Goal: Communication & Community: Ask a question

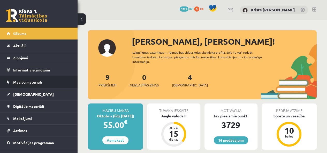
click at [24, 80] on span "Mācību materiāli" at bounding box center [27, 82] width 29 height 5
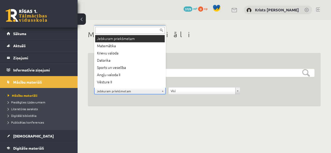
scroll to position [12, 0]
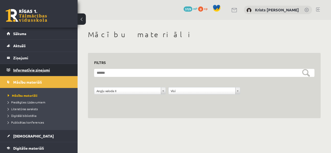
click at [22, 69] on legend "Informatīvie ziņojumi 0" at bounding box center [42, 70] width 58 height 12
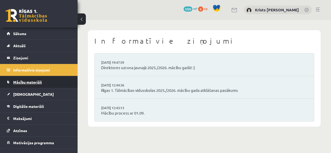
click at [24, 84] on span "Mācību materiāli" at bounding box center [27, 82] width 29 height 5
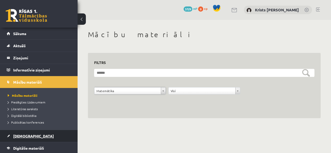
click at [19, 136] on span "[DEMOGRAPHIC_DATA]" at bounding box center [33, 136] width 41 height 5
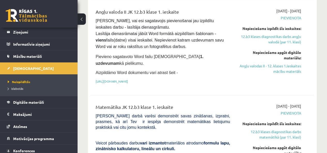
scroll to position [129, 0]
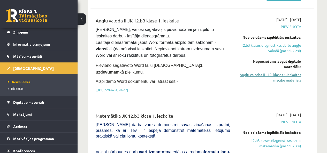
click at [276, 79] on link "Angļu valodas II - 12. klases 1.ieskaites mācību materiāls" at bounding box center [269, 77] width 63 height 11
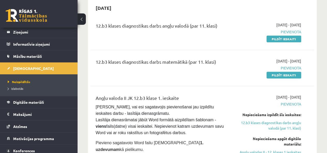
scroll to position [78, 0]
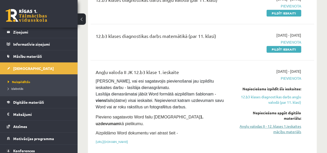
click at [277, 131] on link "Angļu valodas II - 12. klases 1.ieskaites mācību materiāls" at bounding box center [269, 129] width 63 height 11
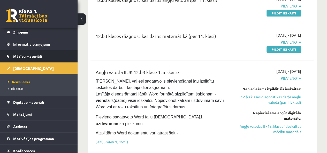
click at [25, 52] on link "Mācību materiāli" at bounding box center [39, 56] width 64 height 12
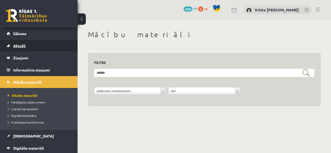
click at [22, 45] on span "Aktuāli" at bounding box center [19, 45] width 12 height 5
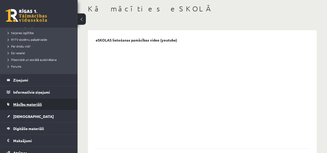
scroll to position [103, 0]
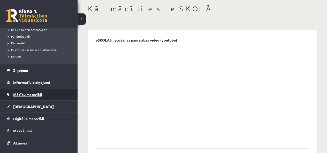
click at [33, 96] on span "Mācību materiāli" at bounding box center [27, 94] width 29 height 5
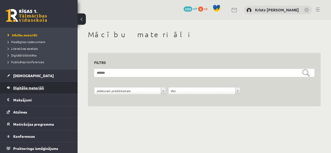
scroll to position [35, 0]
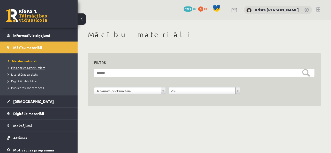
click at [28, 68] on span "Pieslēgties Uzdevumiem" at bounding box center [27, 68] width 38 height 4
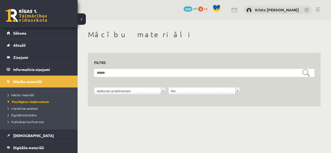
scroll to position [0, 0]
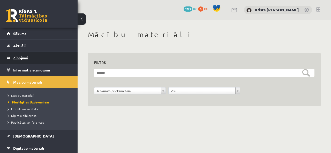
click at [29, 57] on legend "Ziņojumi 0" at bounding box center [42, 58] width 58 height 12
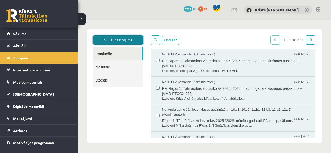
click at [132, 39] on link "Jauns ziņojums" at bounding box center [118, 39] width 50 height 9
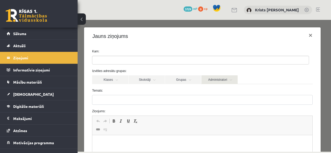
click at [234, 80] on link "Administratori" at bounding box center [219, 80] width 36 height 9
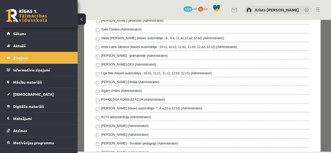
scroll to position [78, 0]
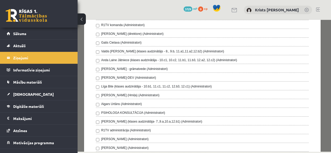
click at [99, 60] on div "Anda Laine Jātniece (klases audzinātāja - 10.c1, 10.c2, 11.b1, 11.b3, 12.a2, 12…" at bounding box center [202, 61] width 213 height 6
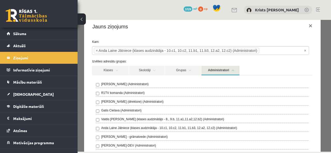
scroll to position [0, 0]
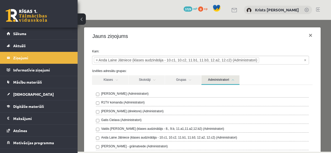
click at [235, 81] on link "Administratori" at bounding box center [220, 81] width 38 height 10
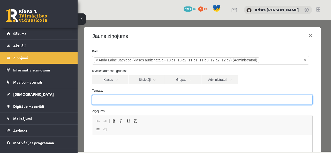
click at [98, 101] on input "Temats:" at bounding box center [202, 100] width 221 height 10
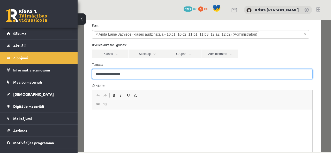
type input "**********"
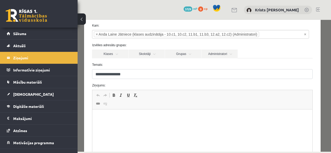
click at [100, 117] on p "Bagātinātā teksta redaktors, wiswyg-editor-47363949258480-1756706306-943" at bounding box center [203, 117] width 210 height 5
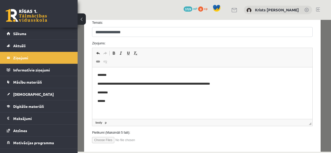
scroll to position [96, 0]
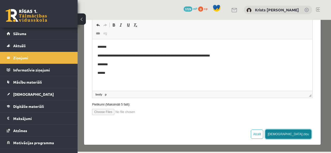
click at [296, 136] on button "[DEMOGRAPHIC_DATA] ziņu" at bounding box center [288, 134] width 46 height 9
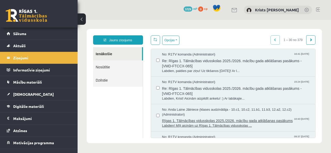
scroll to position [0, 0]
click at [112, 69] on link "Nosūtītie" at bounding box center [118, 67] width 50 height 13
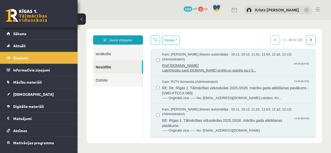
click at [187, 71] on span "Labrīt!Iegāju savā [DOMAIN_NAME] profilā un redzēju ka ir b..." at bounding box center [236, 70] width 148 height 5
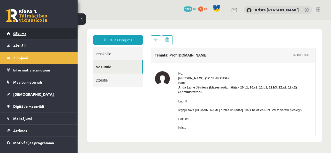
click at [28, 33] on link "Sākums" at bounding box center [39, 34] width 64 height 12
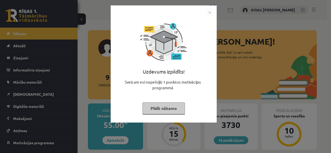
click at [170, 110] on button "Pildīt nākamo" at bounding box center [164, 109] width 42 height 12
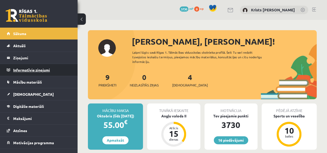
scroll to position [19, 0]
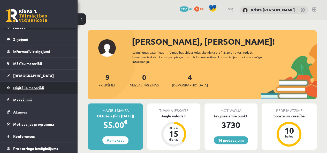
click at [32, 90] on link "Digitālie materiāli" at bounding box center [39, 88] width 64 height 12
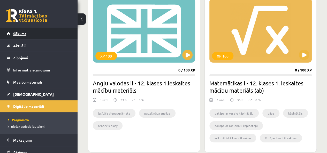
click at [27, 37] on link "Sākums" at bounding box center [39, 34] width 64 height 12
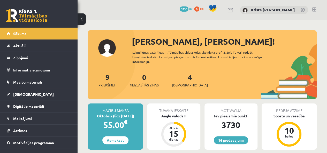
click at [315, 9] on link at bounding box center [314, 10] width 4 height 4
